Goal: Task Accomplishment & Management: Manage account settings

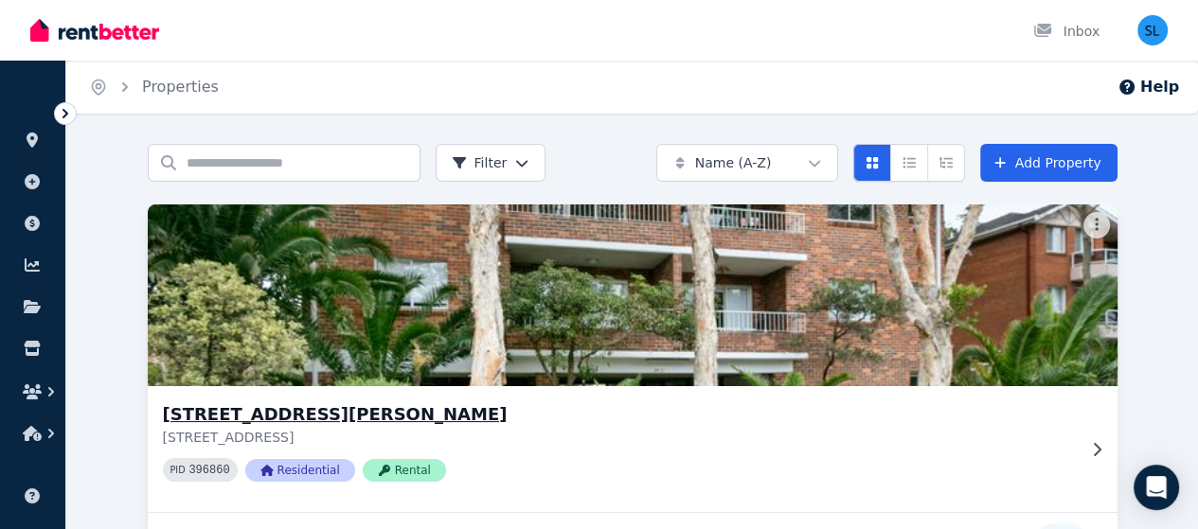
click at [163, 425] on h3 "Unit 5, 77-79 Elouera Rd, Cronulla" at bounding box center [619, 414] width 913 height 27
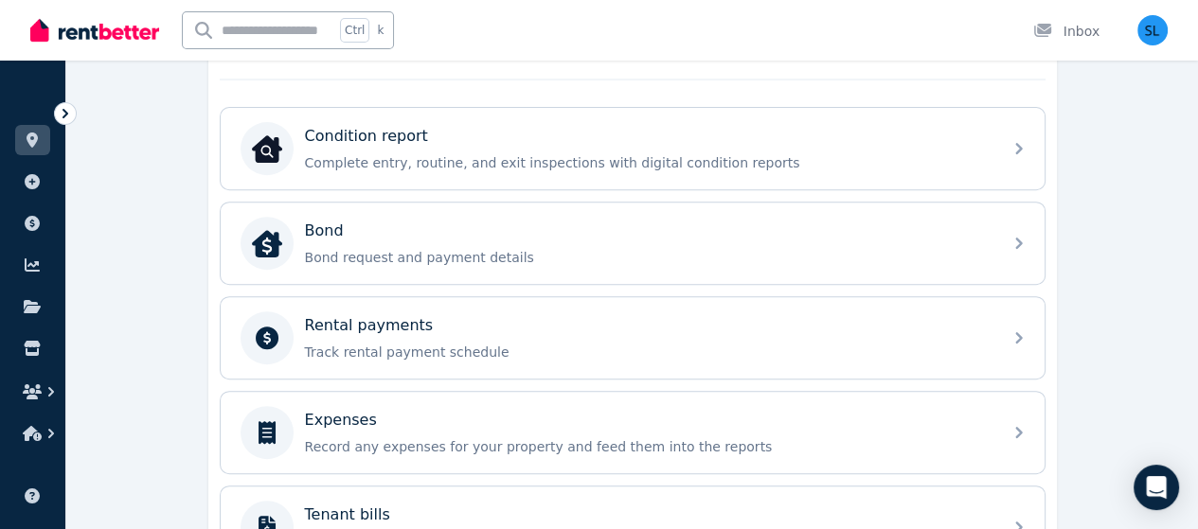
scroll to position [591, 0]
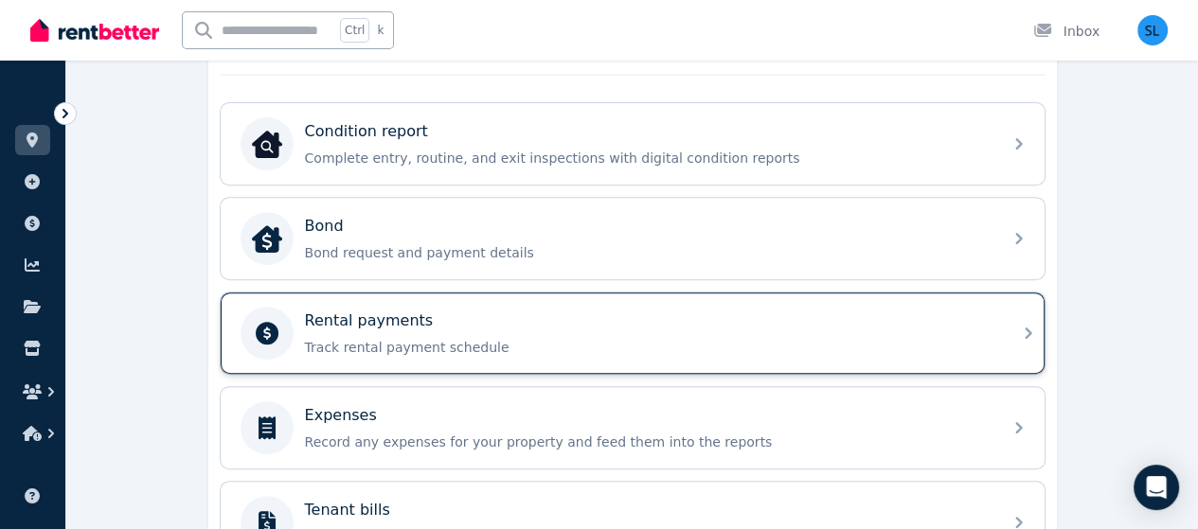
click at [337, 330] on div "Rental payments Track rental payment schedule" at bounding box center [648, 333] width 686 height 47
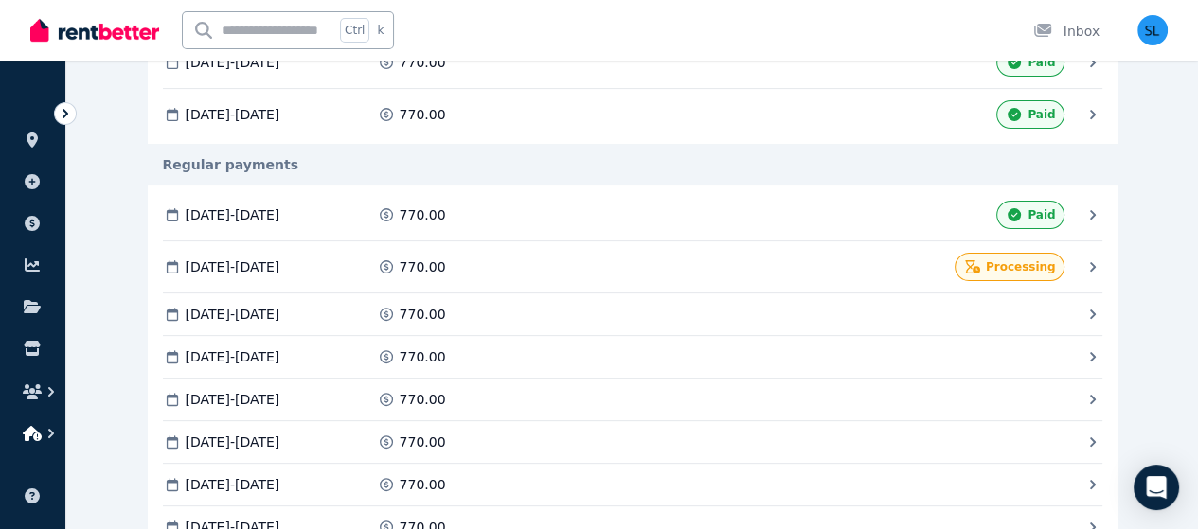
scroll to position [465, 0]
click at [35, 434] on icon "button" at bounding box center [32, 433] width 19 height 15
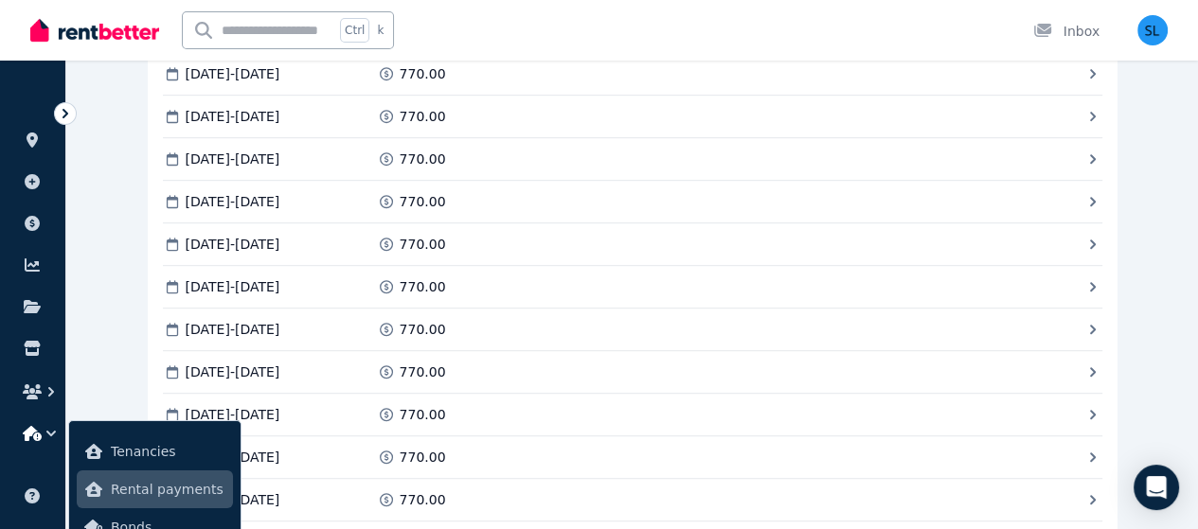
scroll to position [880, 0]
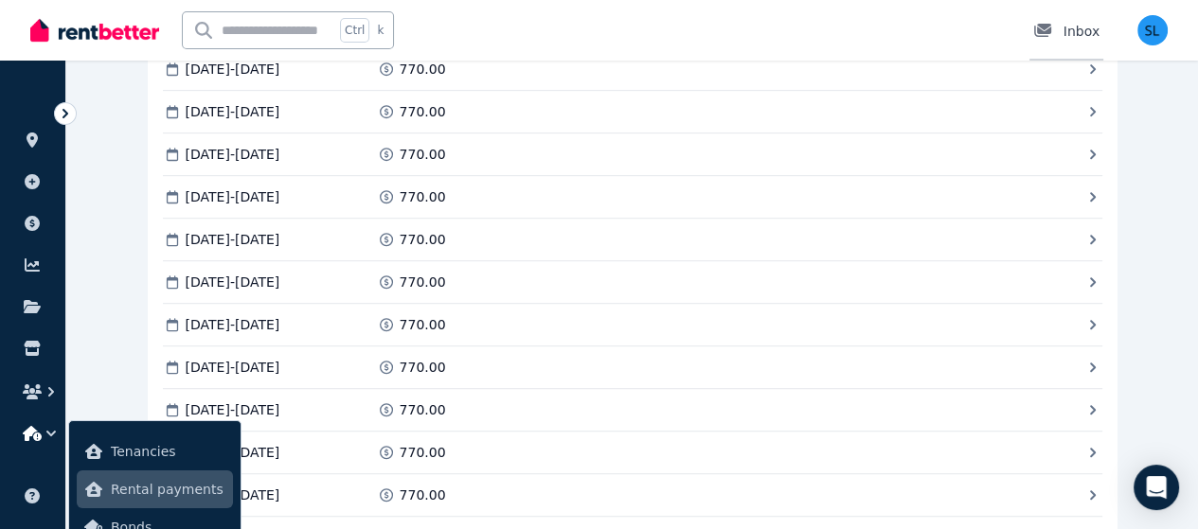
click at [1068, 32] on div "Inbox" at bounding box center [1066, 31] width 66 height 19
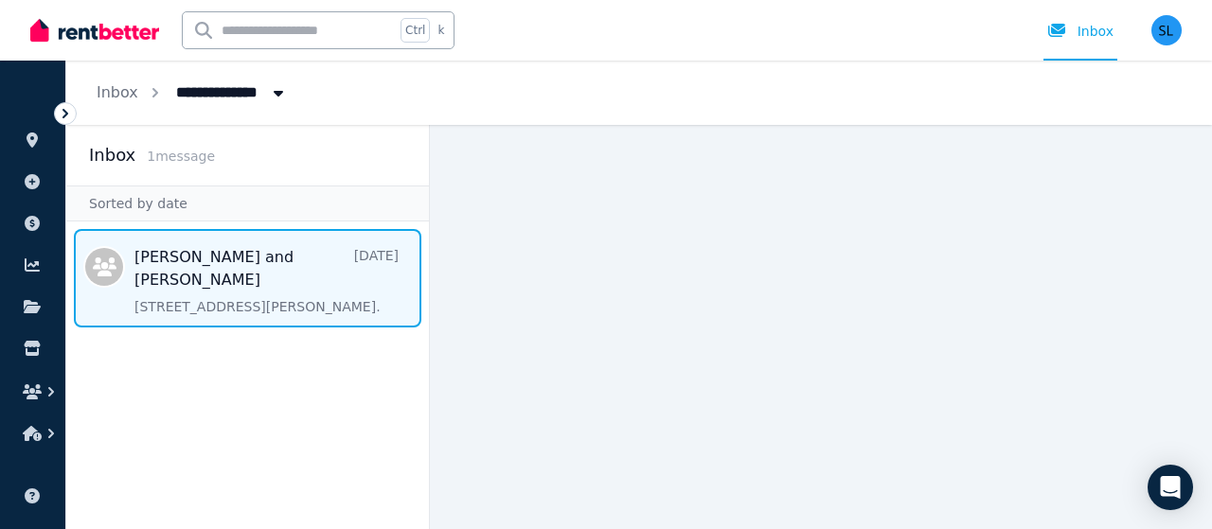
click at [207, 266] on span "Message list" at bounding box center [247, 278] width 363 height 98
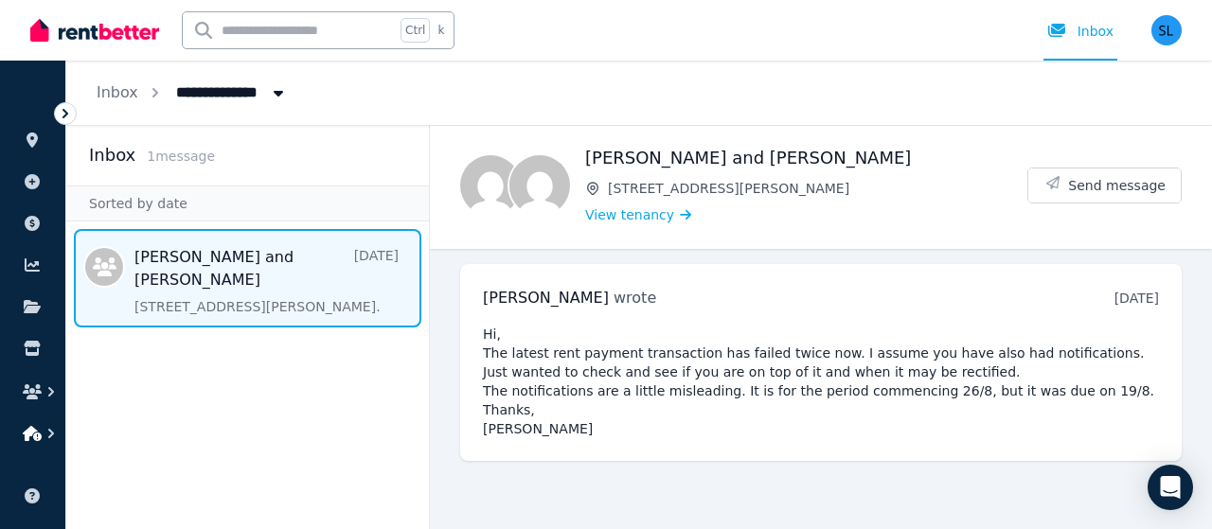
click at [27, 435] on icon "button" at bounding box center [32, 433] width 19 height 15
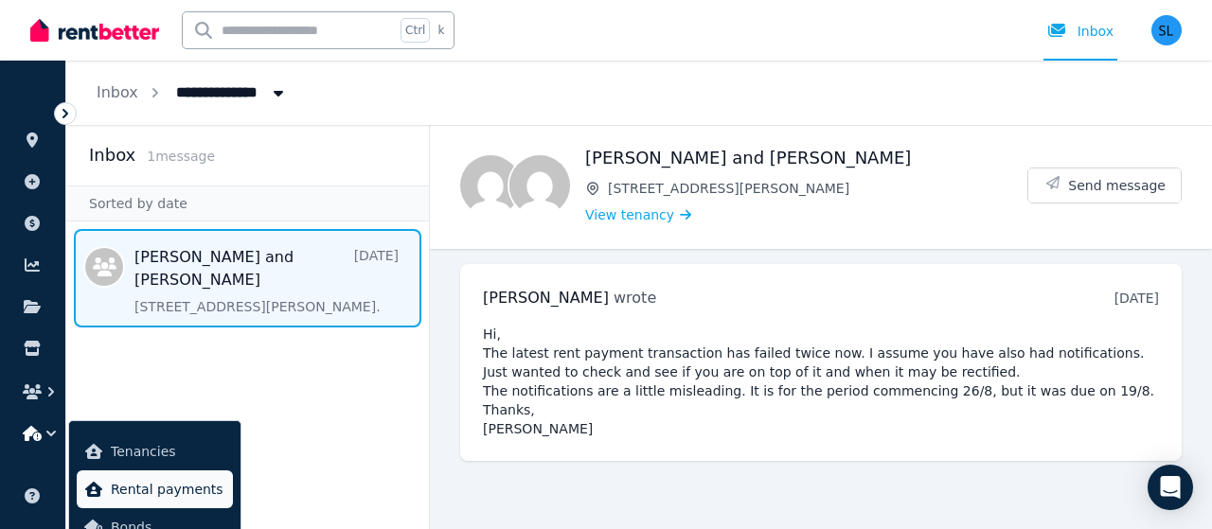
click at [101, 482] on icon at bounding box center [93, 489] width 19 height 15
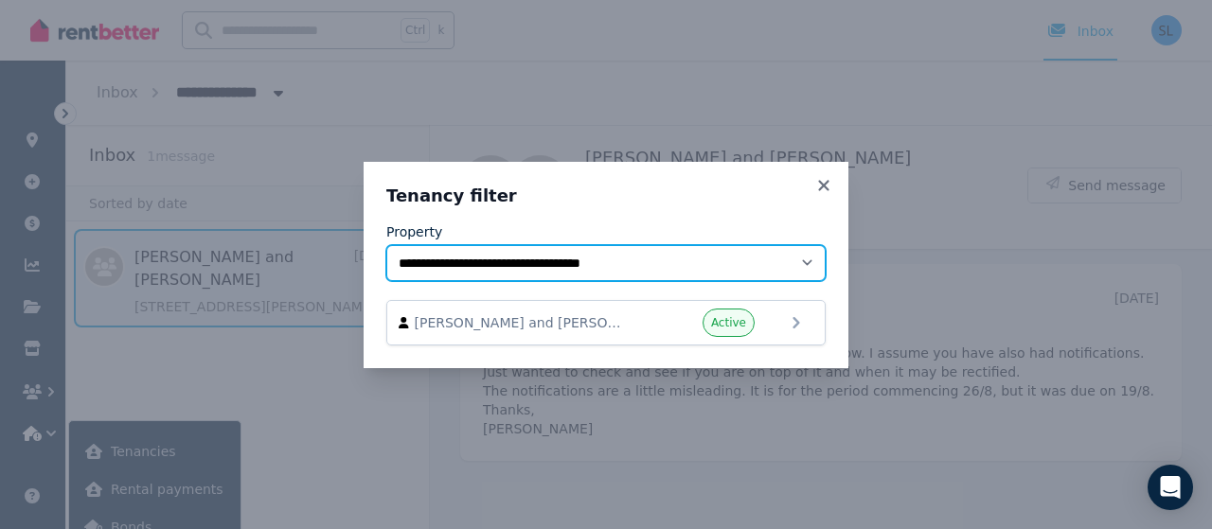
click at [488, 264] on select "**********" at bounding box center [605, 263] width 439 height 36
click at [386, 245] on select "**********" at bounding box center [605, 263] width 439 height 36
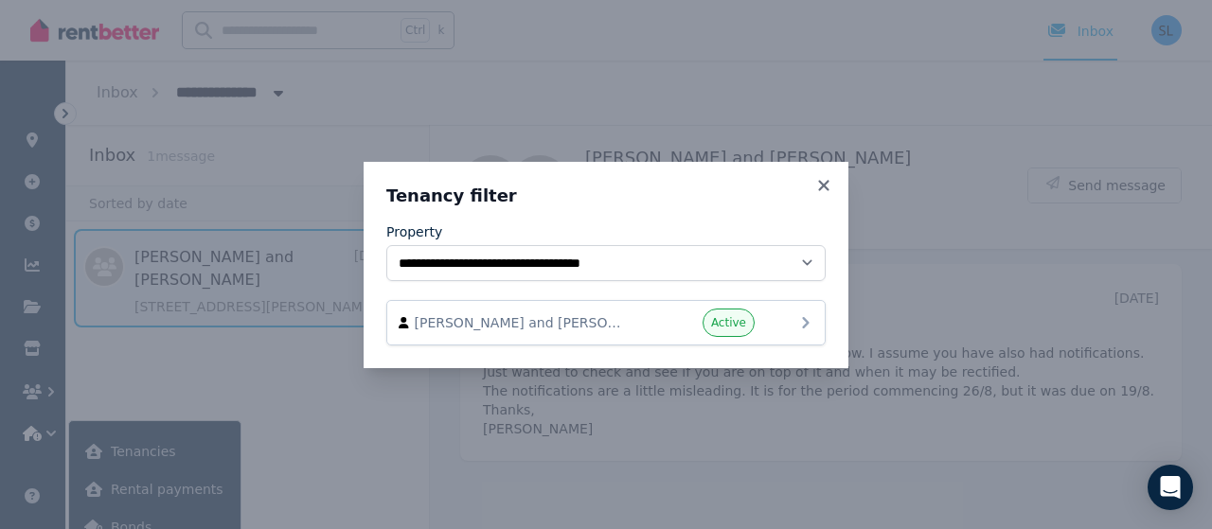
click at [445, 318] on span "Brooke Barclay and Phoebe Chambers" at bounding box center [523, 322] width 216 height 19
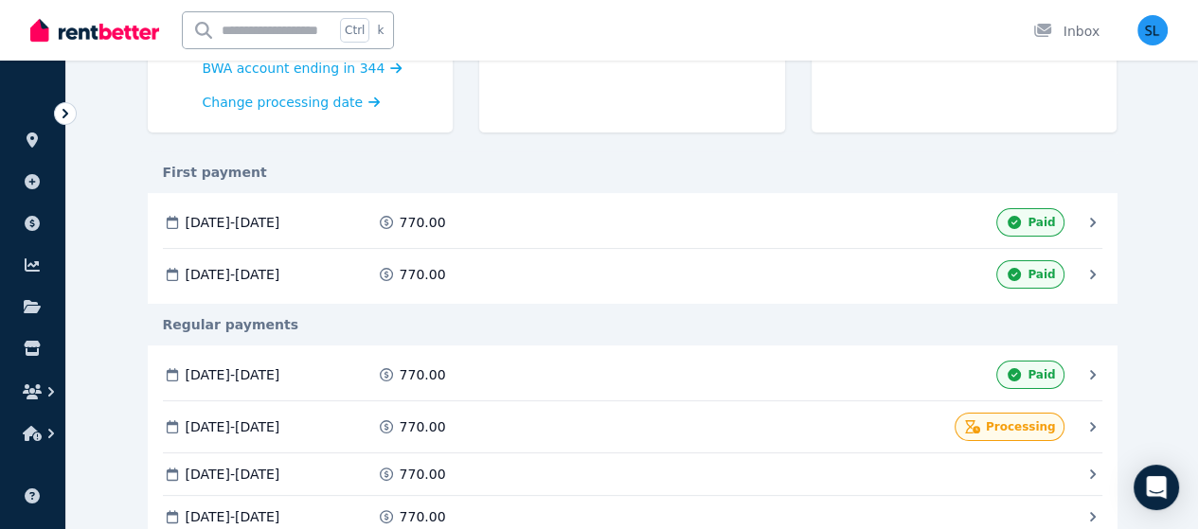
scroll to position [306, 0]
click at [1150, 28] on img "button" at bounding box center [1152, 30] width 30 height 30
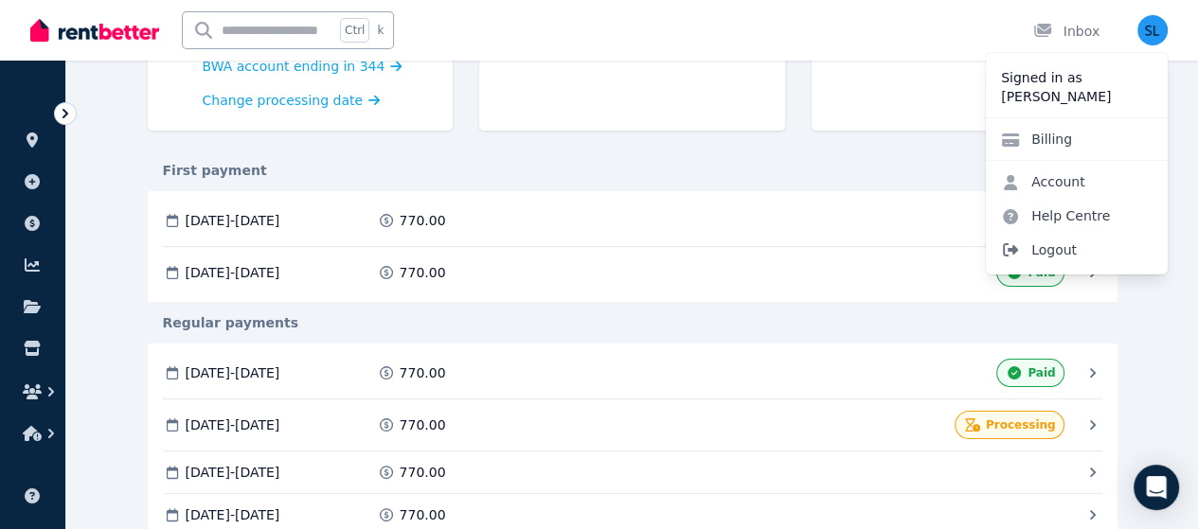
click at [1049, 251] on span "Logout" at bounding box center [1077, 250] width 182 height 34
